Goal: Find specific page/section: Find specific page/section

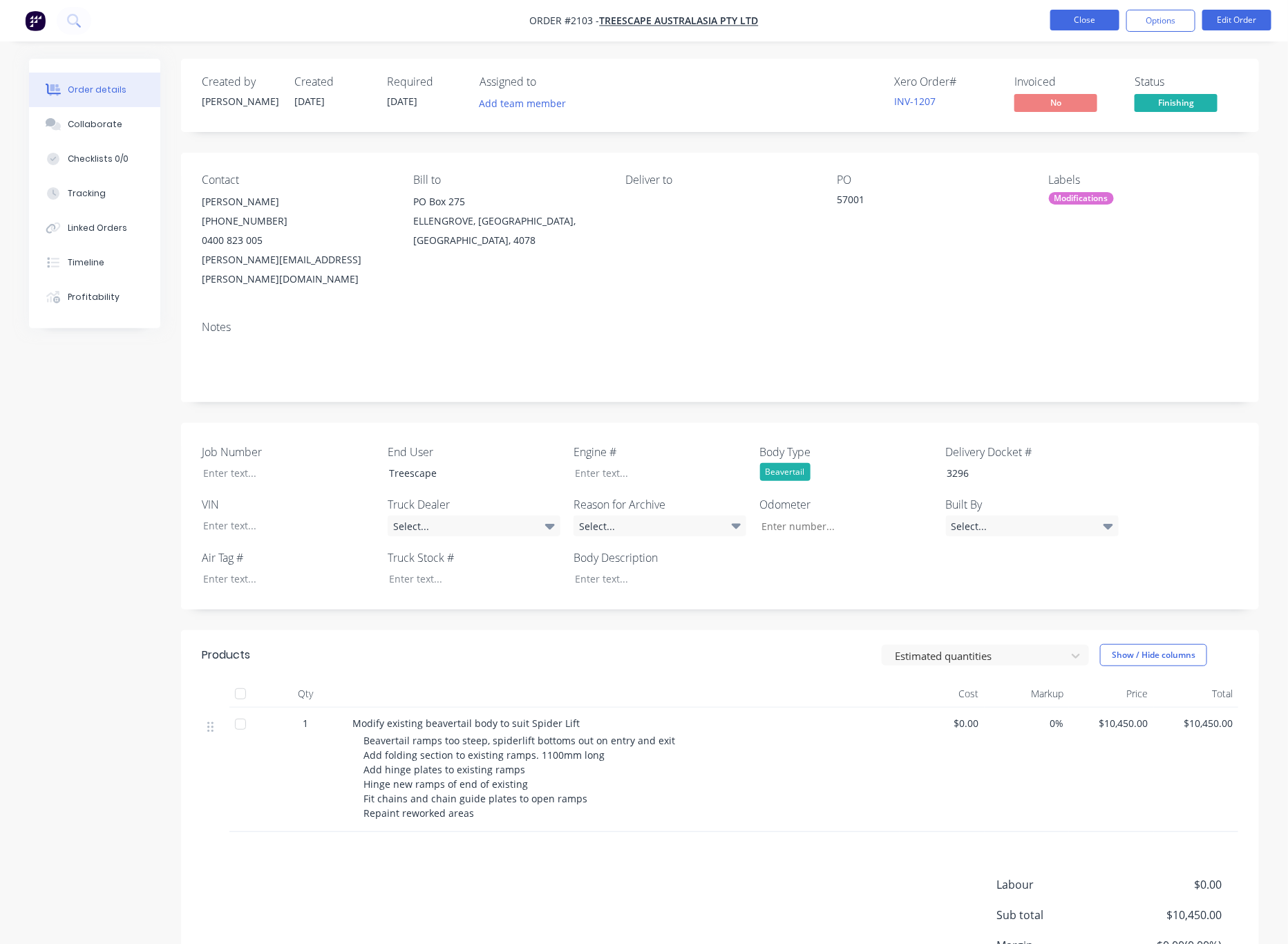
click at [1096, 23] on button "Close" at bounding box center [1084, 20] width 69 height 21
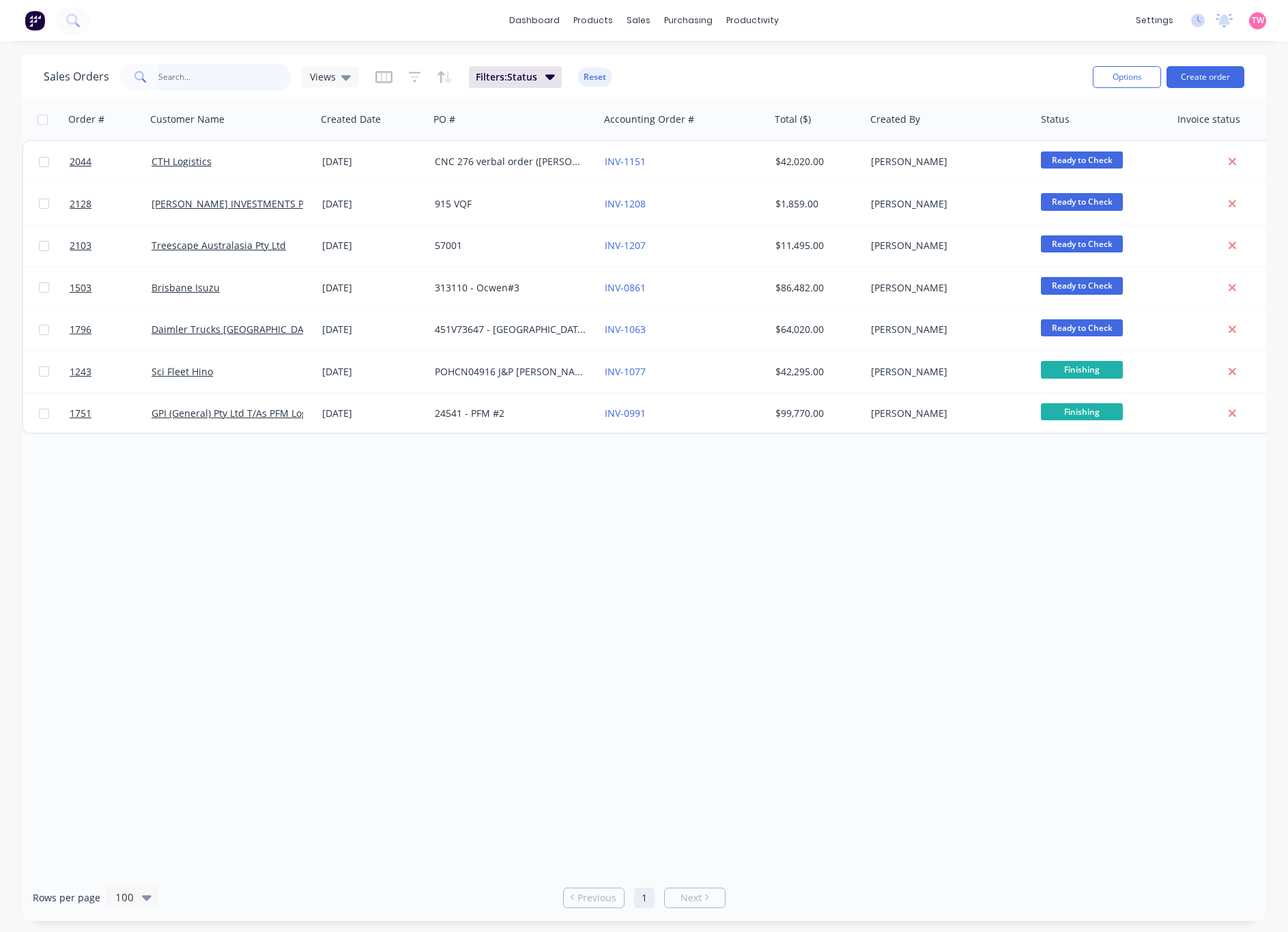
click at [207, 74] on input "text" at bounding box center [225, 77] width 133 height 27
type input "200346"
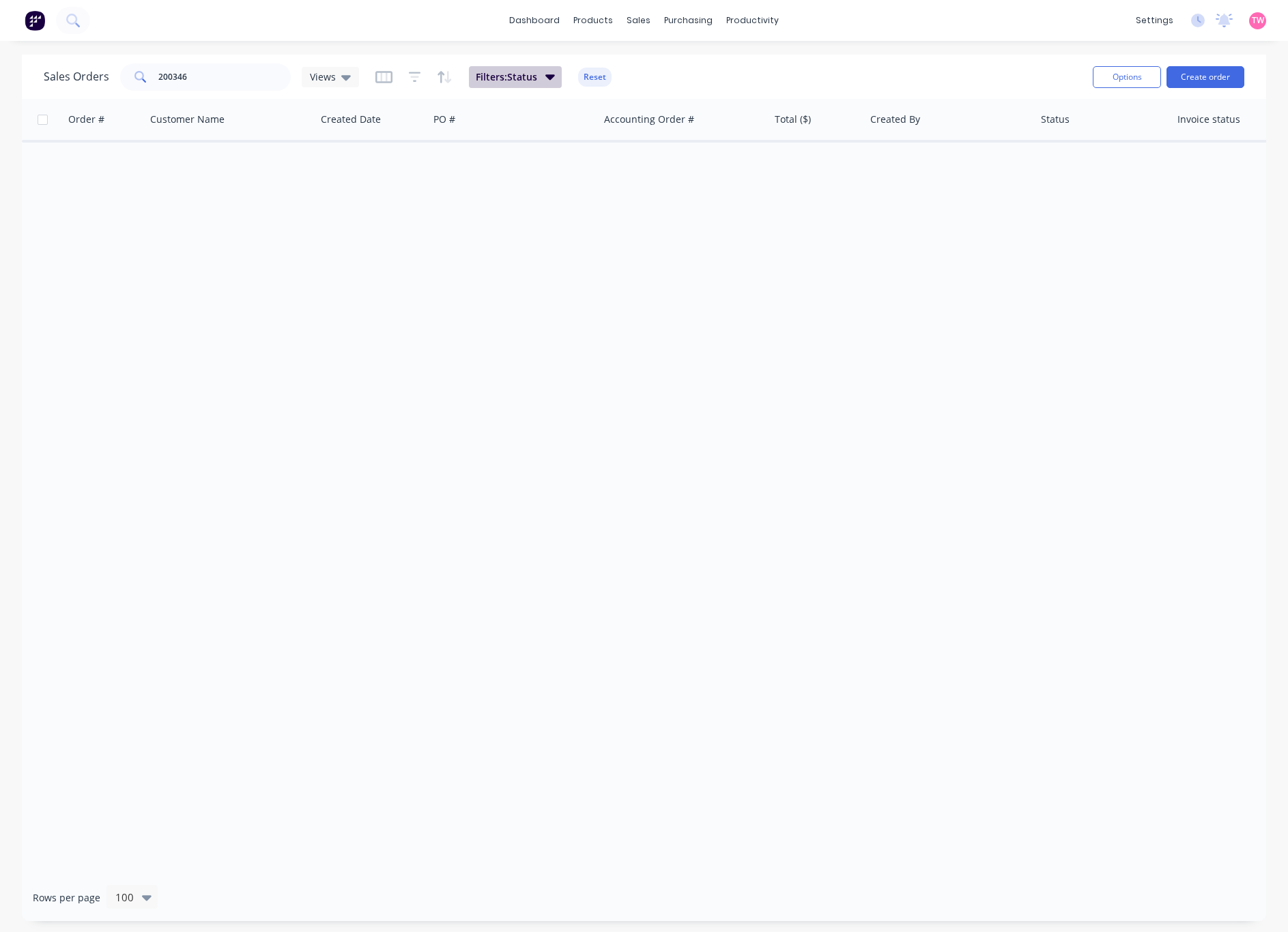
click at [546, 70] on icon "button" at bounding box center [551, 77] width 10 height 15
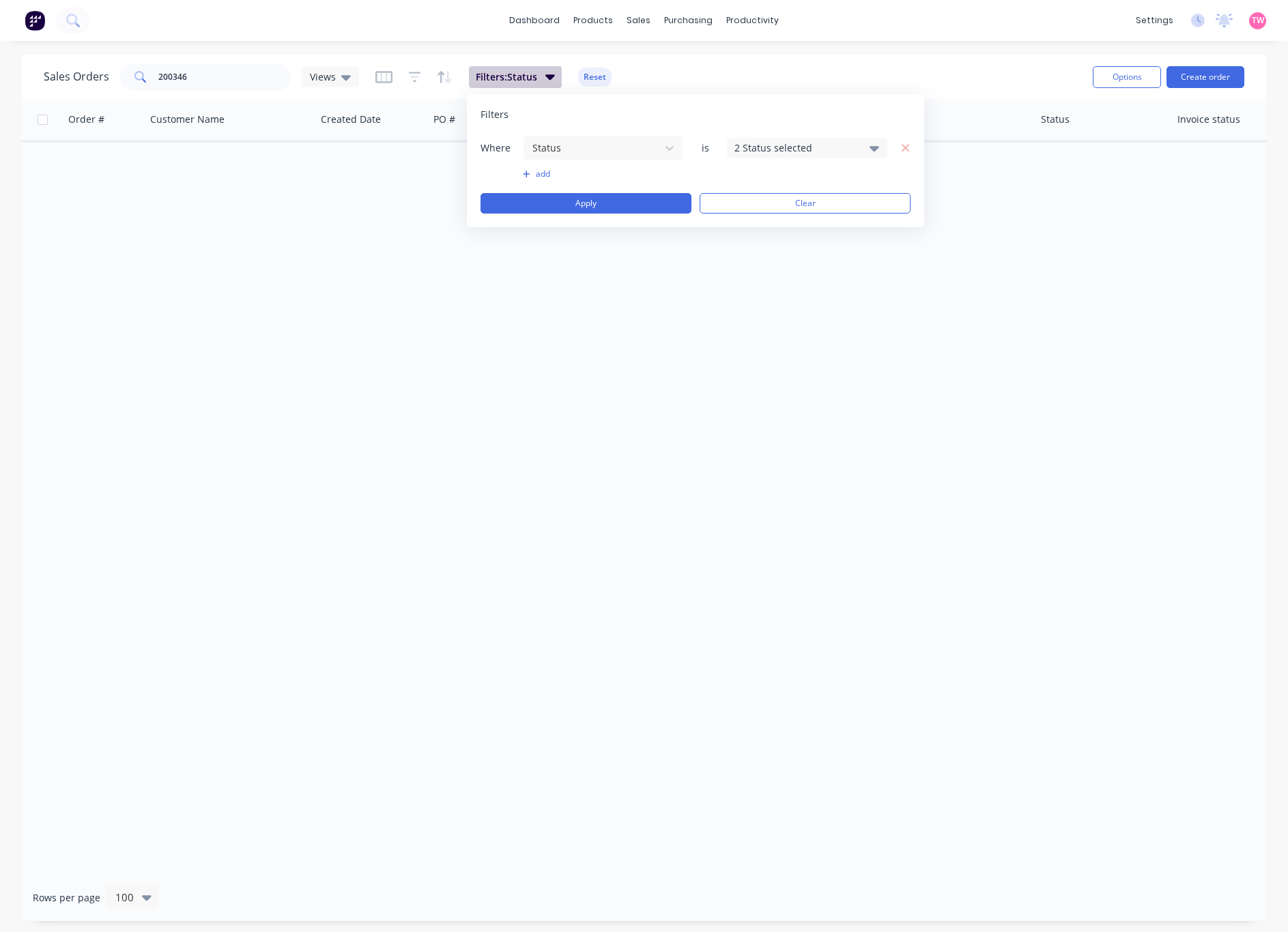
click at [546, 70] on icon "button" at bounding box center [551, 77] width 10 height 15
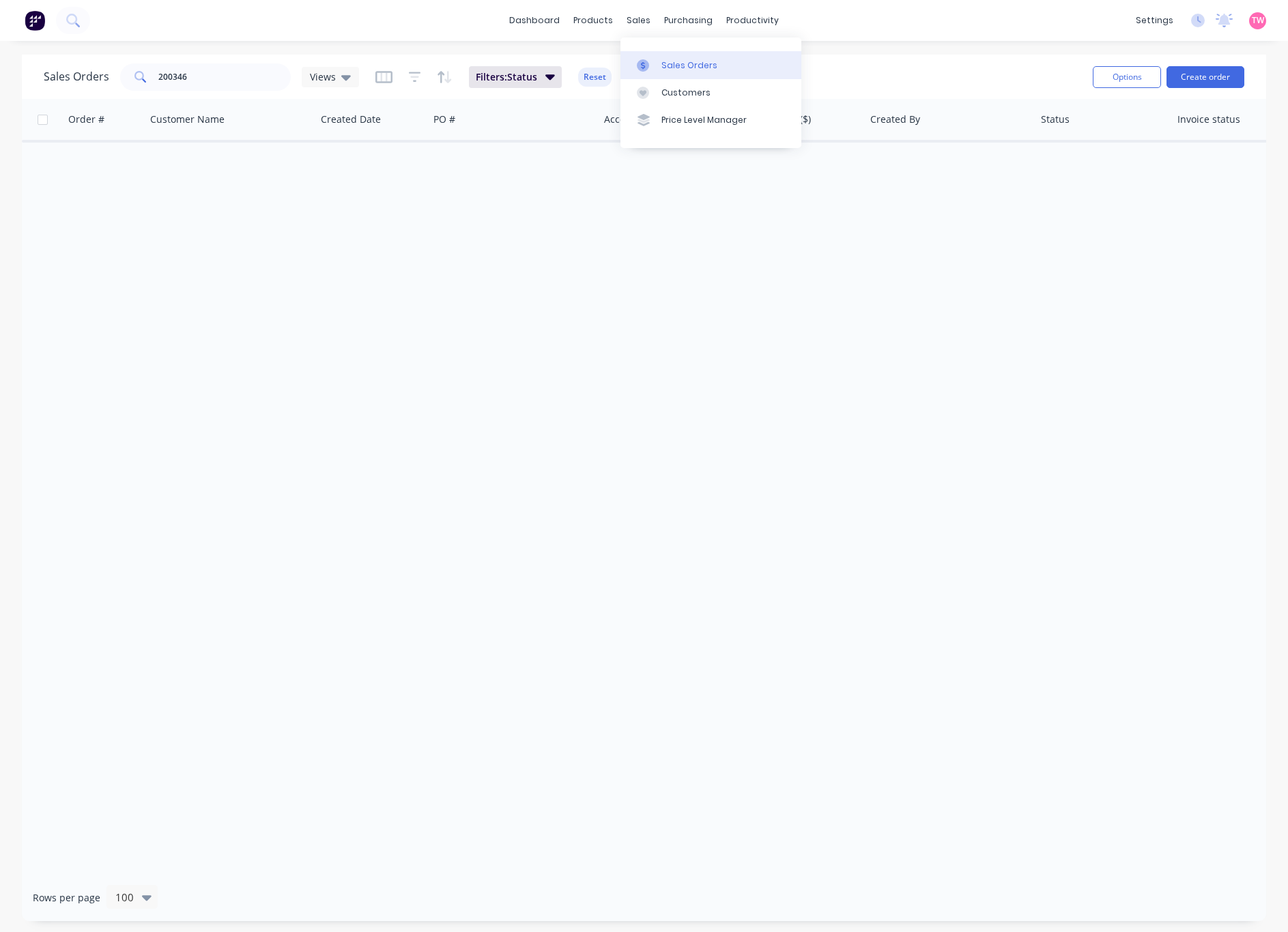
click at [682, 70] on div "Sales Orders" at bounding box center [690, 65] width 56 height 12
click at [345, 76] on icon at bounding box center [346, 77] width 10 height 6
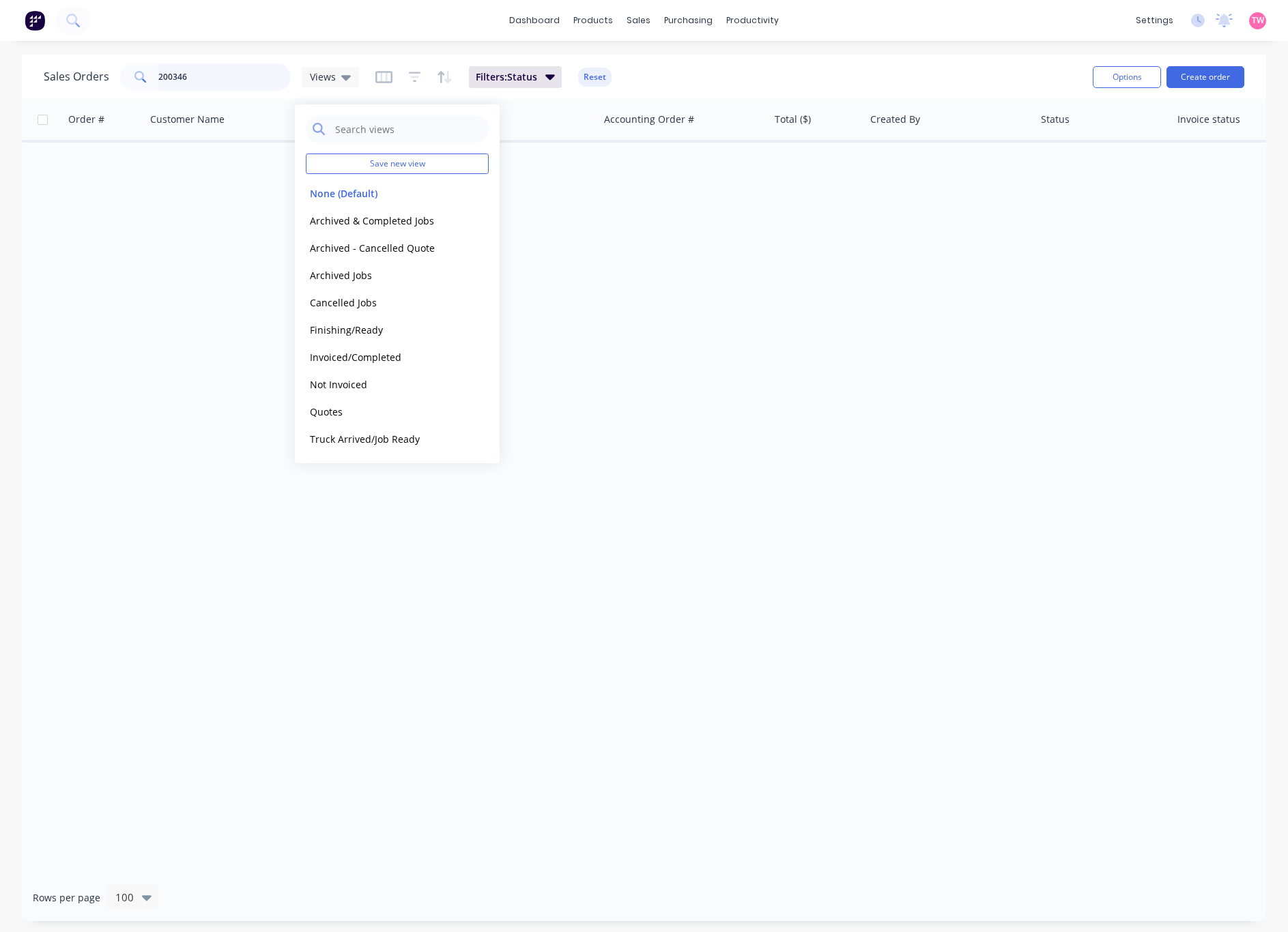
click at [214, 68] on input "200346" at bounding box center [225, 77] width 133 height 27
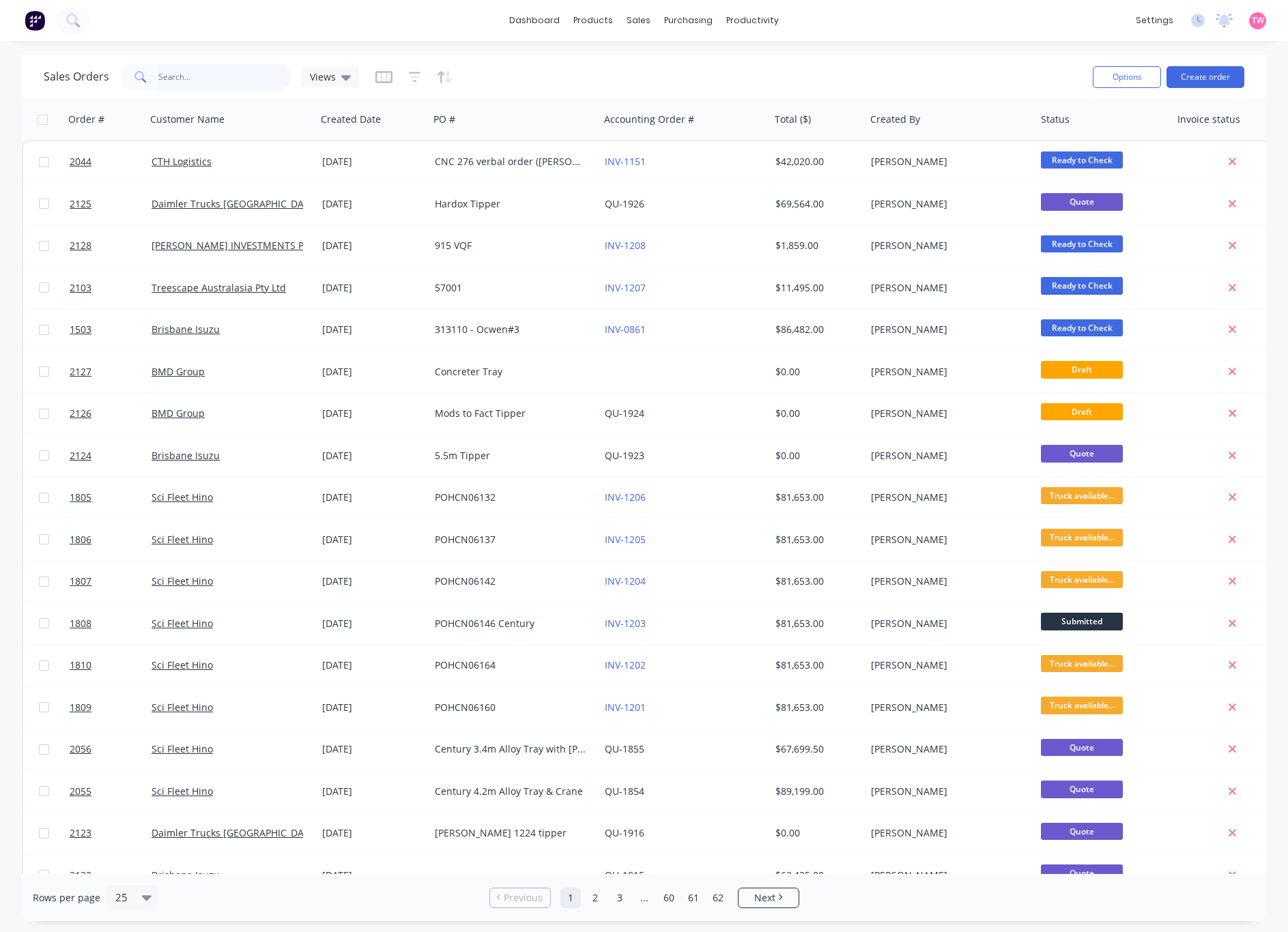
click at [210, 70] on input "text" at bounding box center [225, 77] width 133 height 27
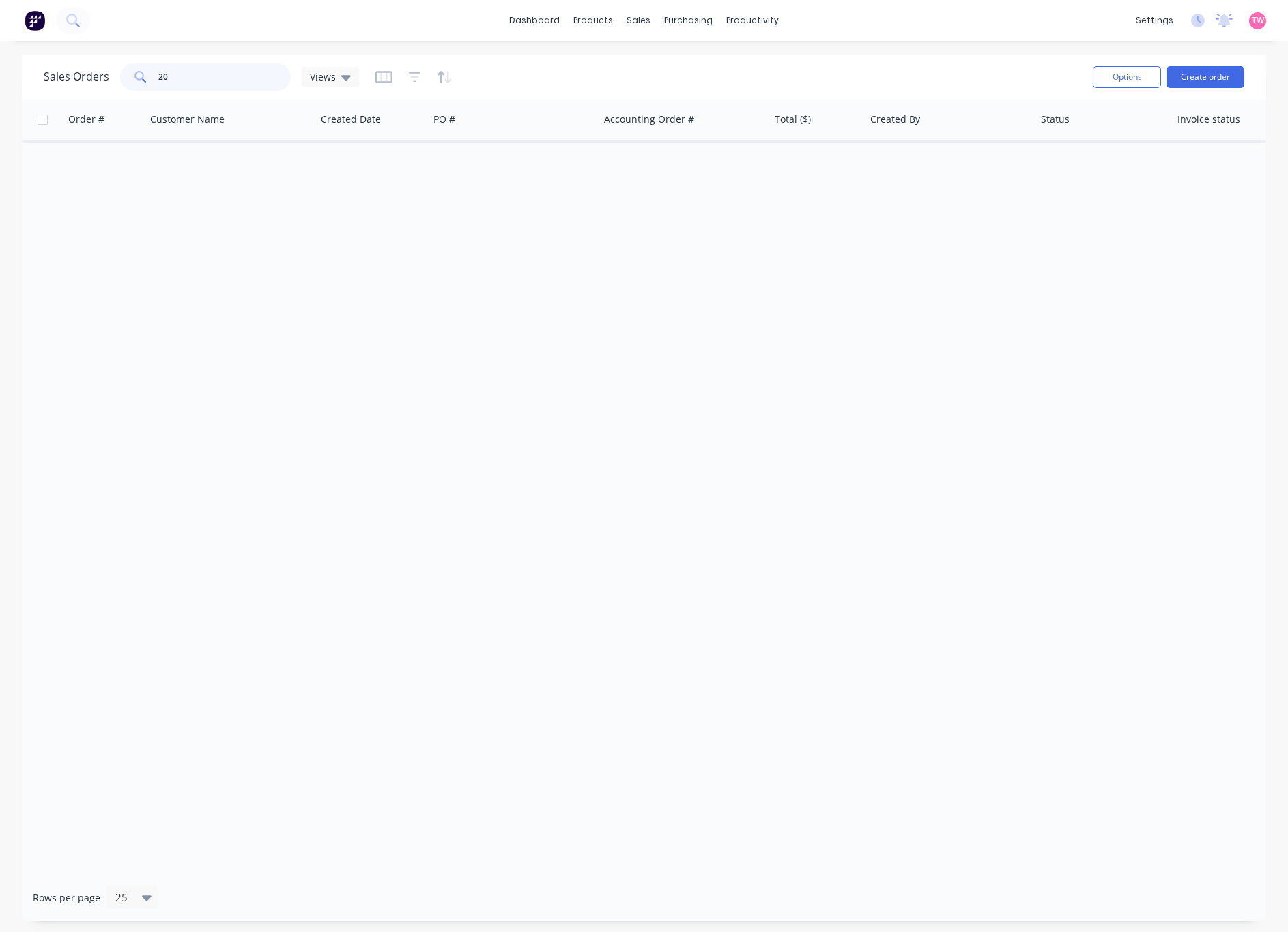
type input "2"
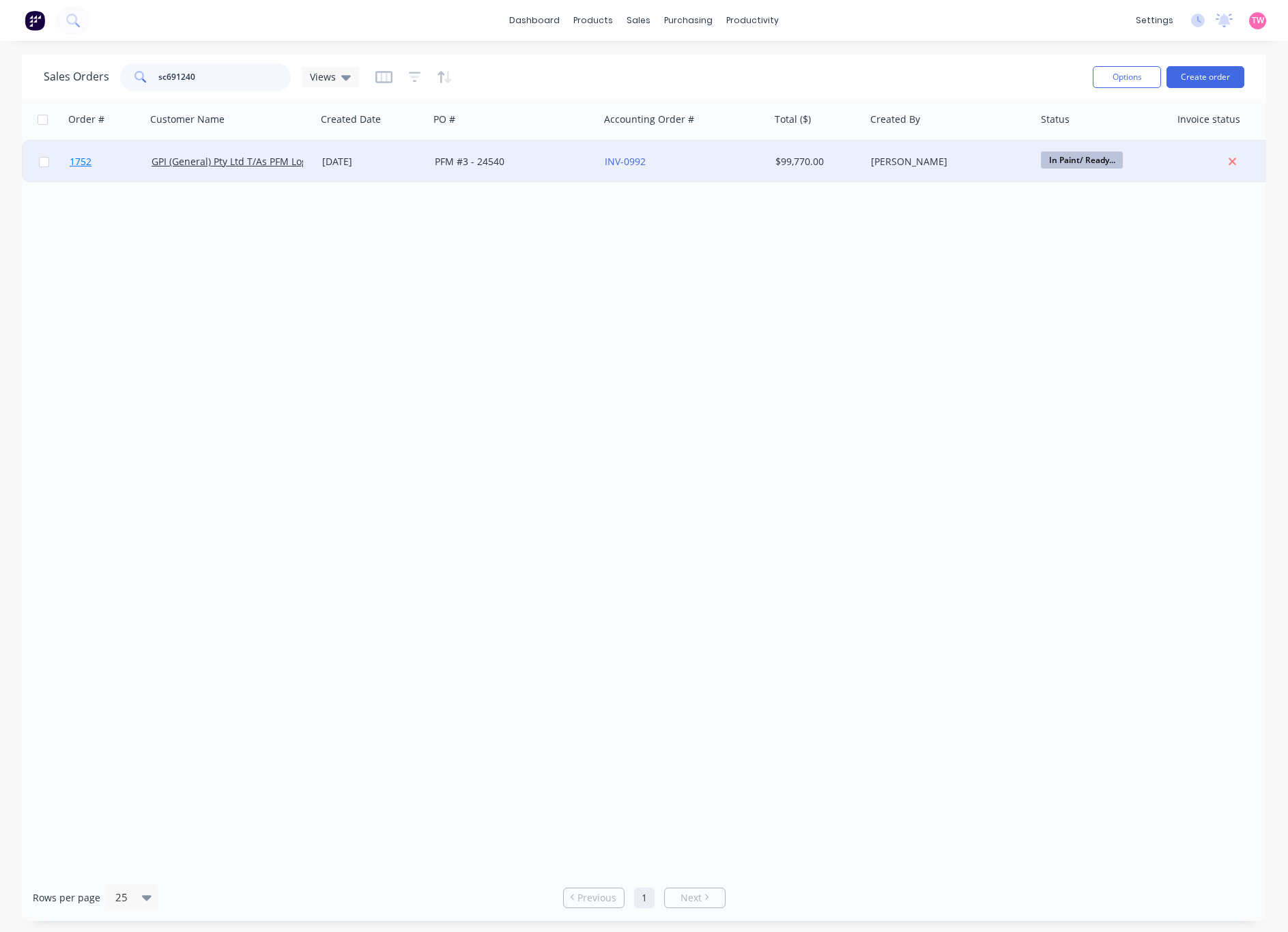
type input "sc691240"
click at [123, 158] on link "1752" at bounding box center [111, 162] width 82 height 41
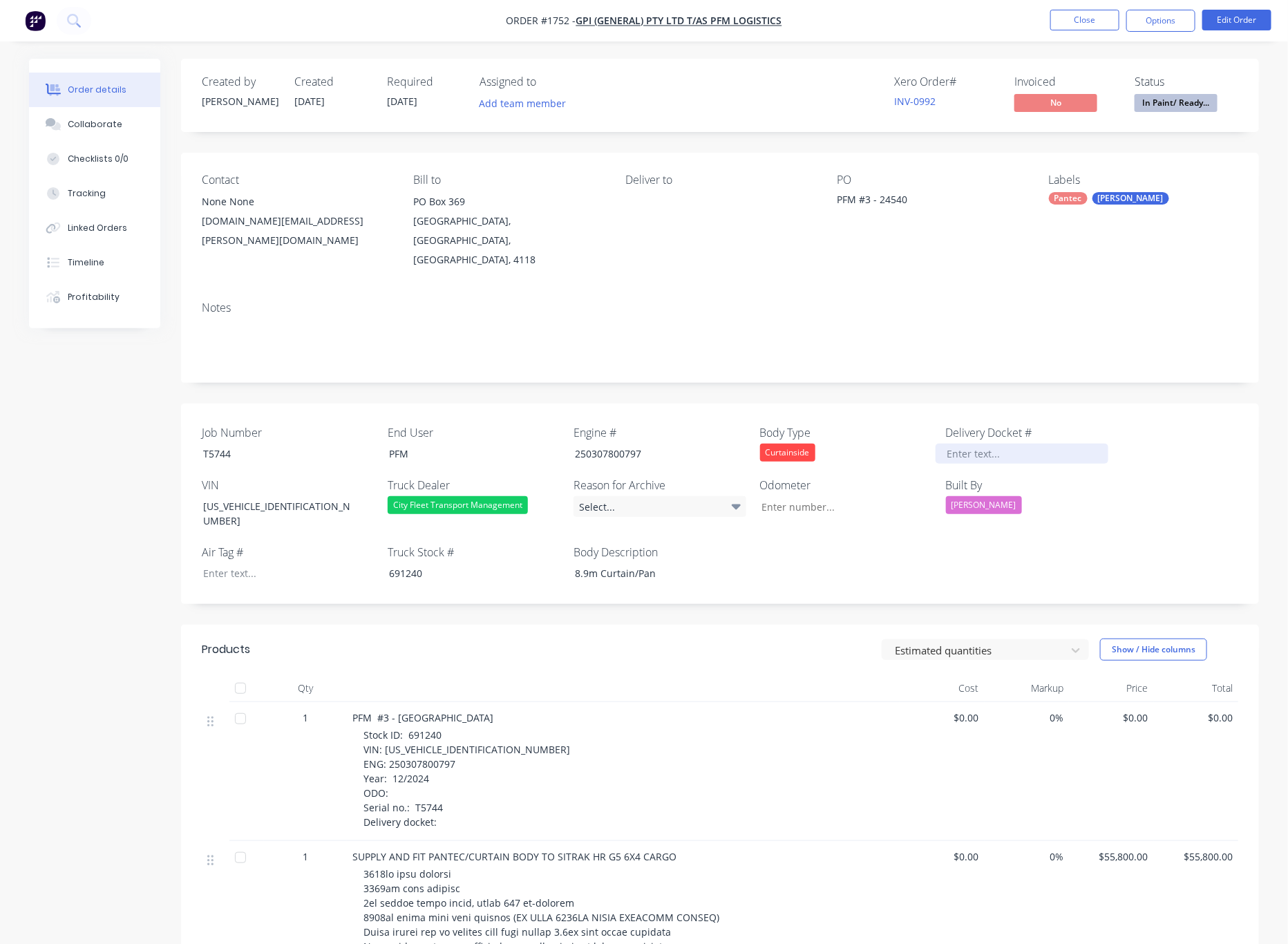
click at [968, 443] on div at bounding box center [1021, 453] width 172 height 20
click at [243, 563] on div at bounding box center [278, 573] width 172 height 20
click at [1148, 22] on button "Options" at bounding box center [1161, 21] width 69 height 22
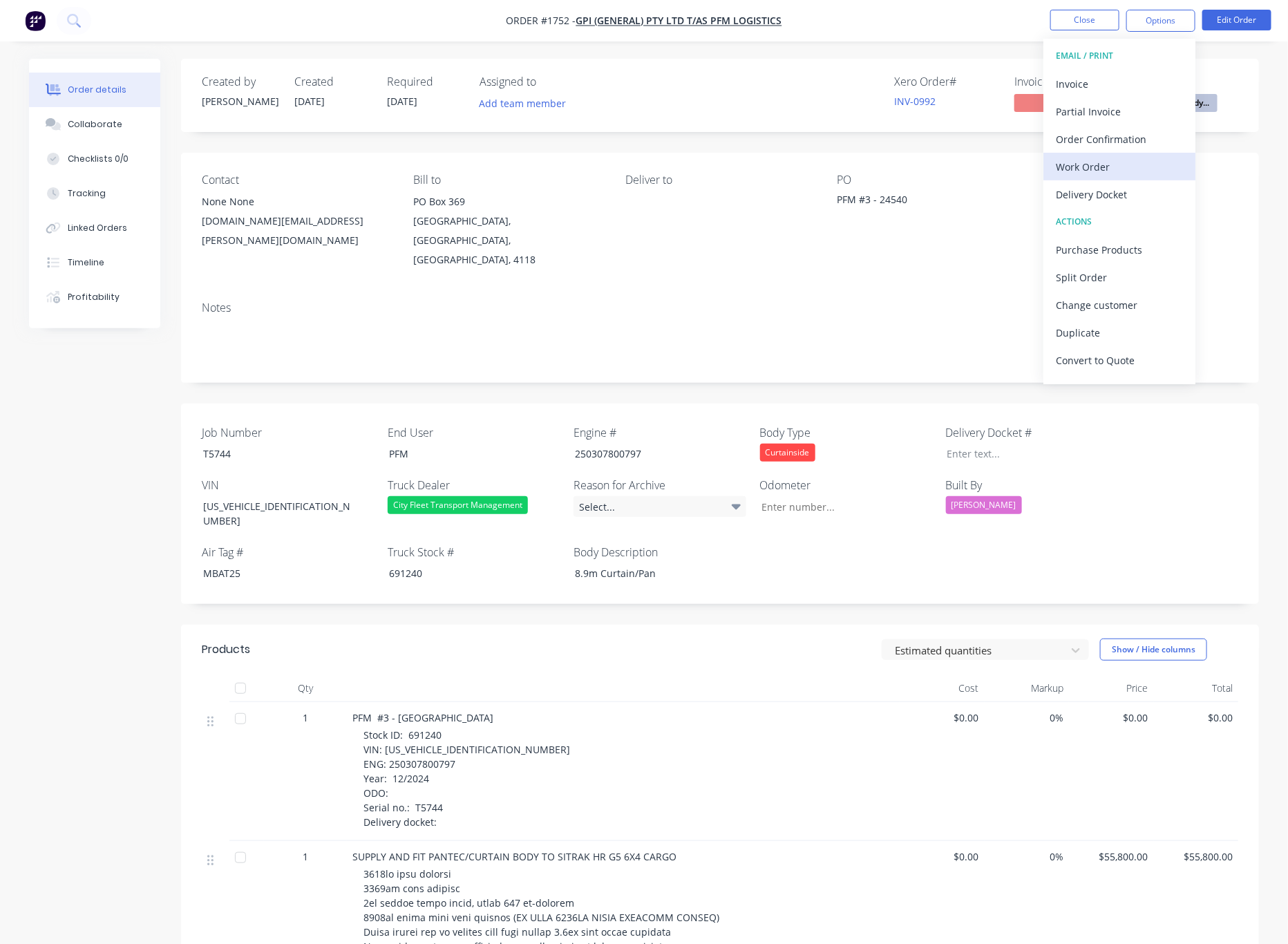
click at [1124, 157] on div "Work Order" at bounding box center [1119, 167] width 127 height 20
click at [1106, 141] on div "Without pricing" at bounding box center [1119, 139] width 127 height 20
click at [1092, 13] on button "Close" at bounding box center [1084, 20] width 69 height 21
